Goal: Navigation & Orientation: Find specific page/section

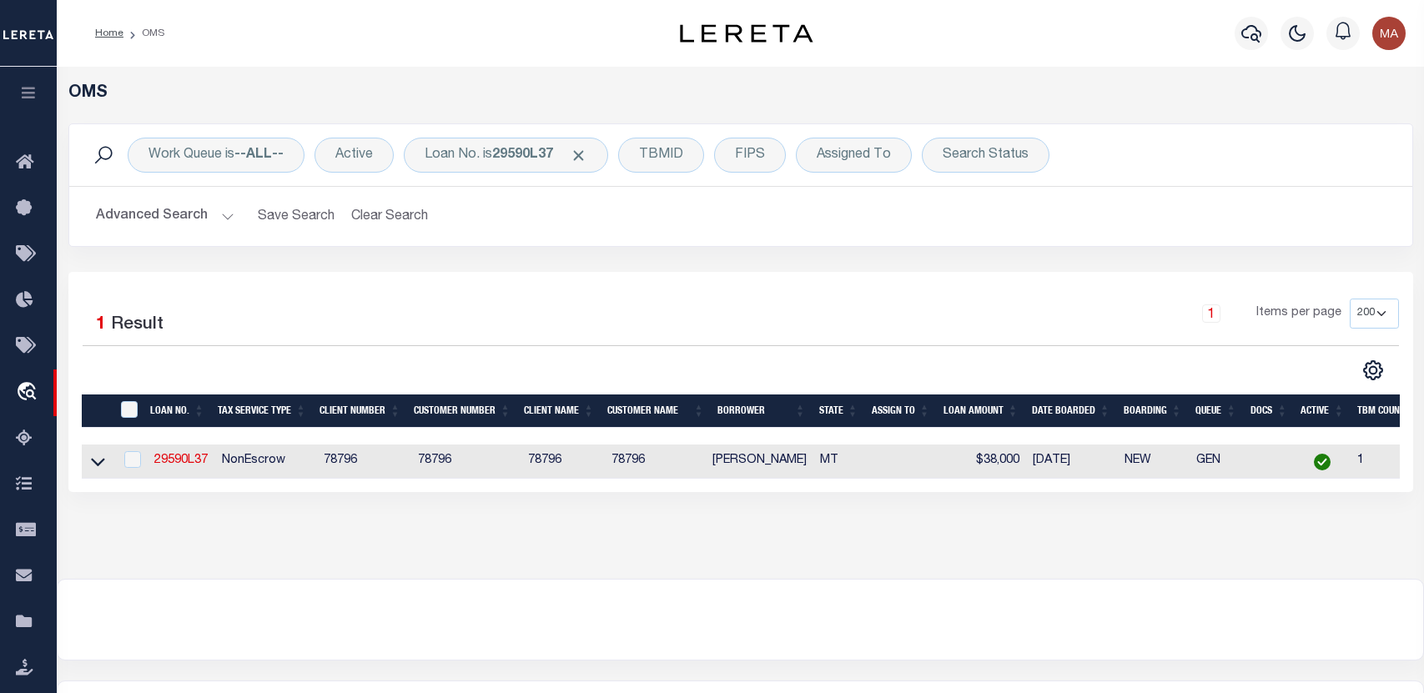
select select "200"
click at [19, 87] on icon "button" at bounding box center [28, 92] width 19 height 15
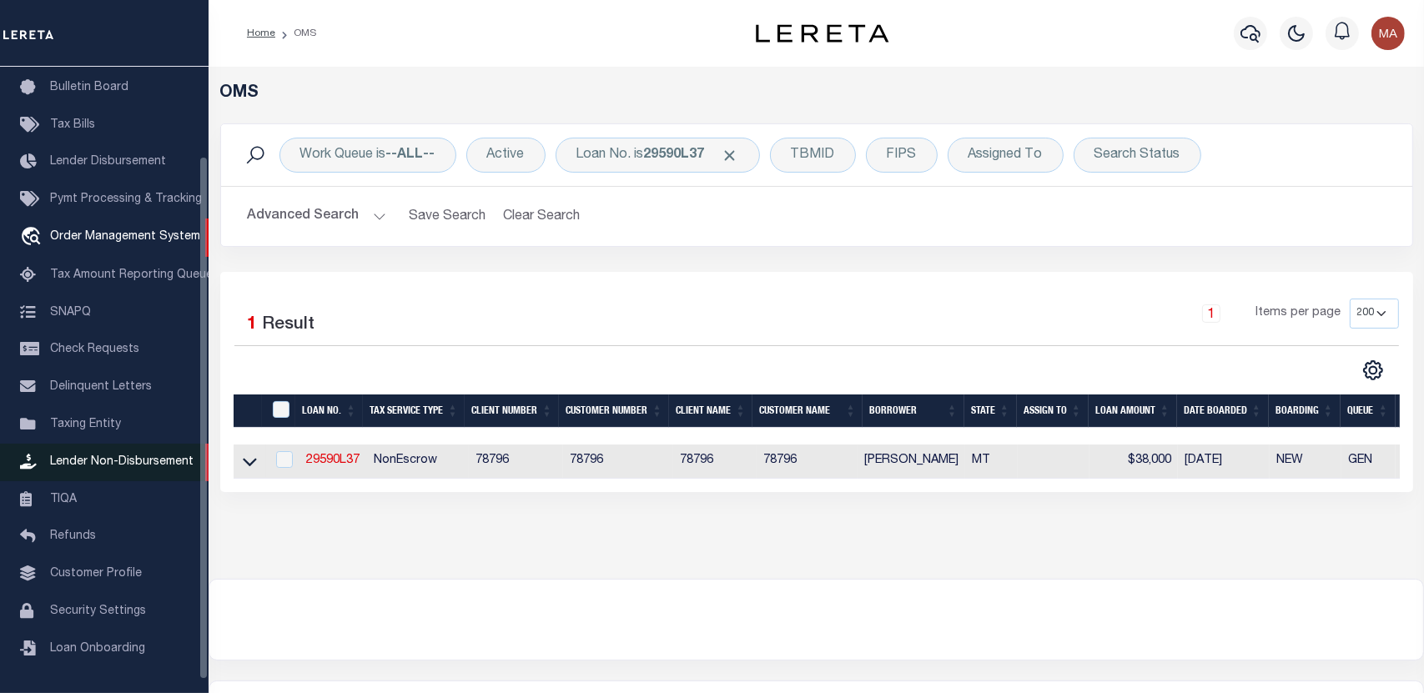
scroll to position [123, 0]
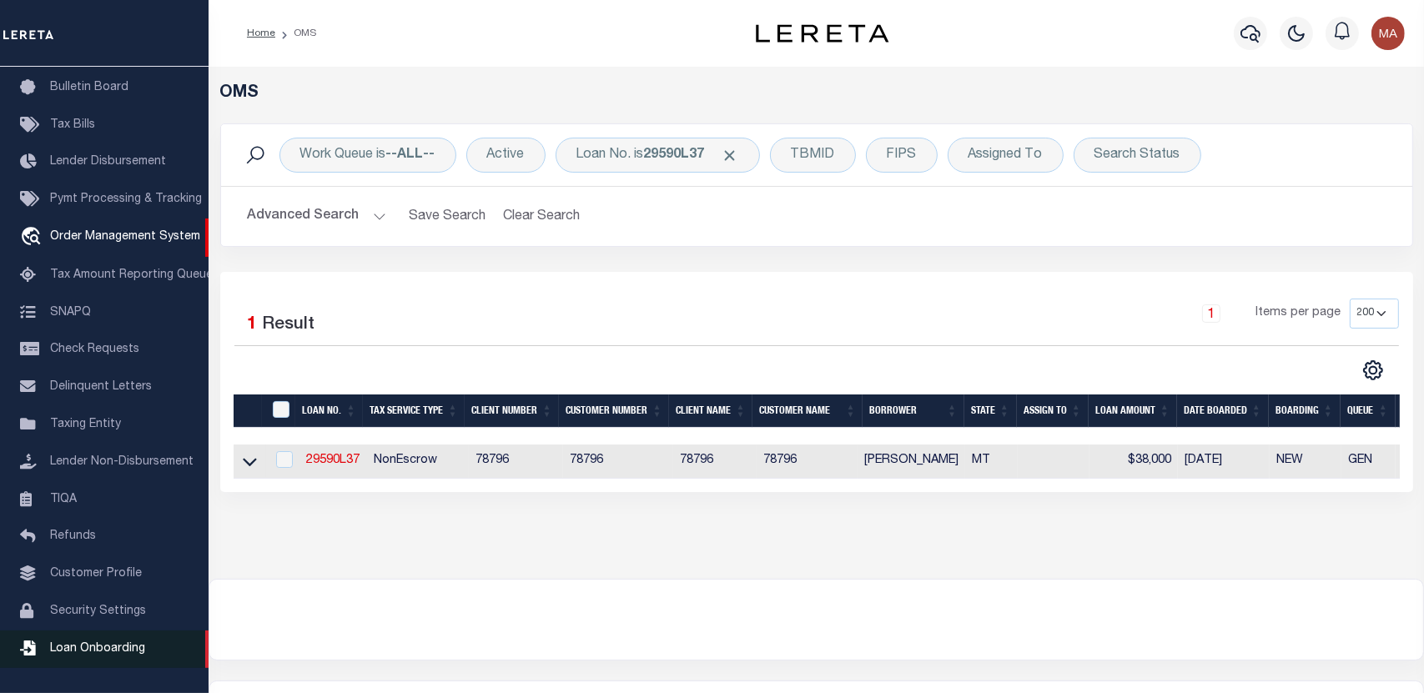
click at [113, 644] on span "Loan Onboarding" at bounding box center [97, 649] width 95 height 12
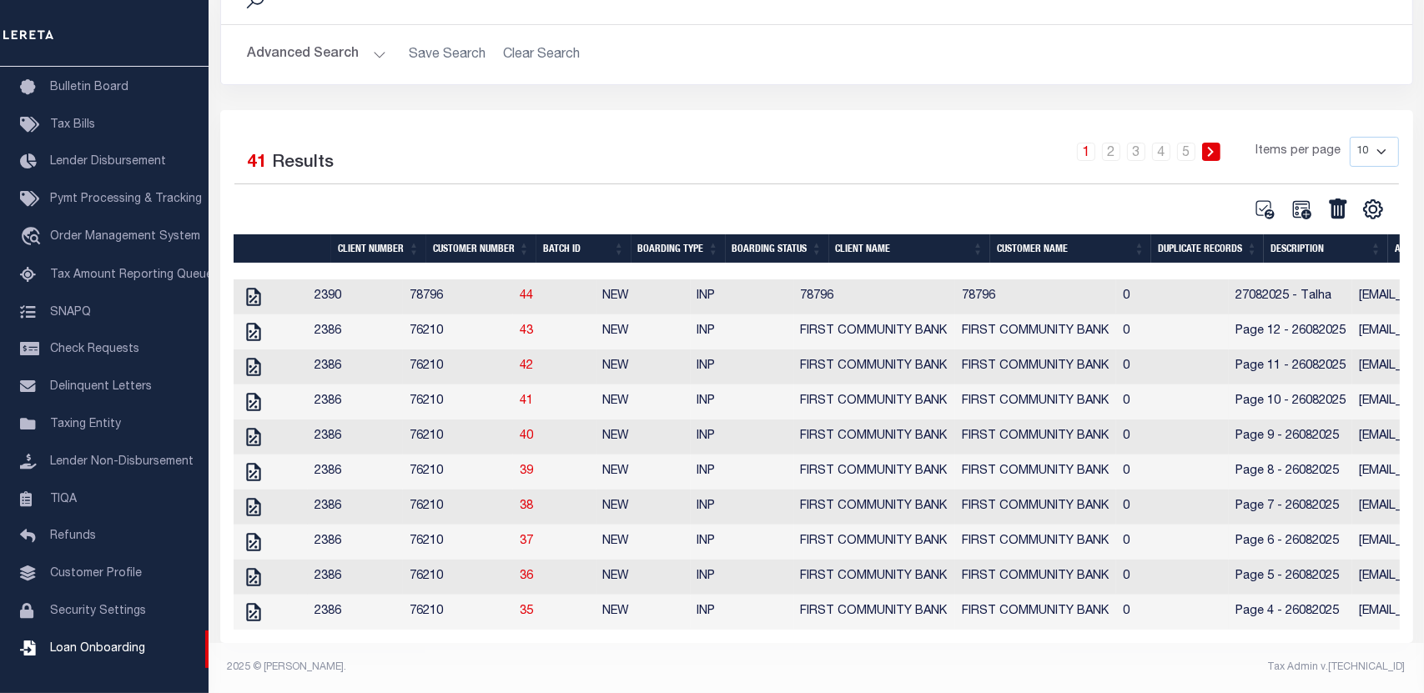
scroll to position [176, 0]
click at [1114, 143] on link "2" at bounding box center [1111, 152] width 18 height 18
